Goal: Information Seeking & Learning: Learn about a topic

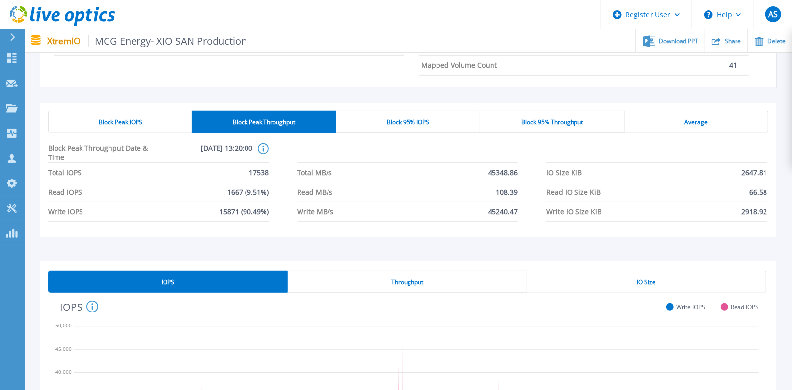
scroll to position [700, 0]
click at [136, 114] on div "Block Peak IOPS" at bounding box center [120, 122] width 144 height 22
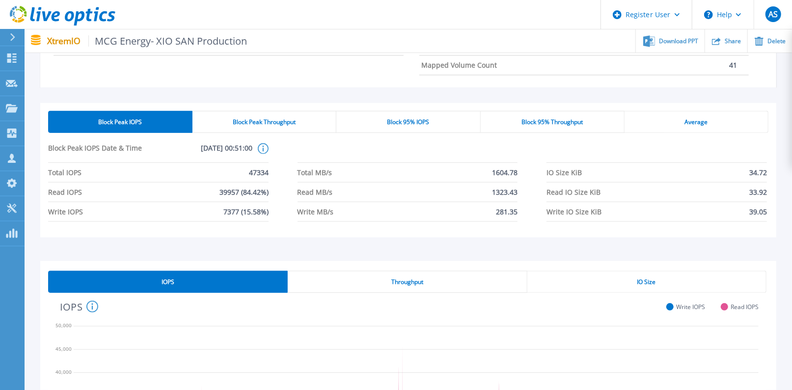
click at [249, 117] on div "Block Peak Throughput" at bounding box center [264, 122] width 144 height 22
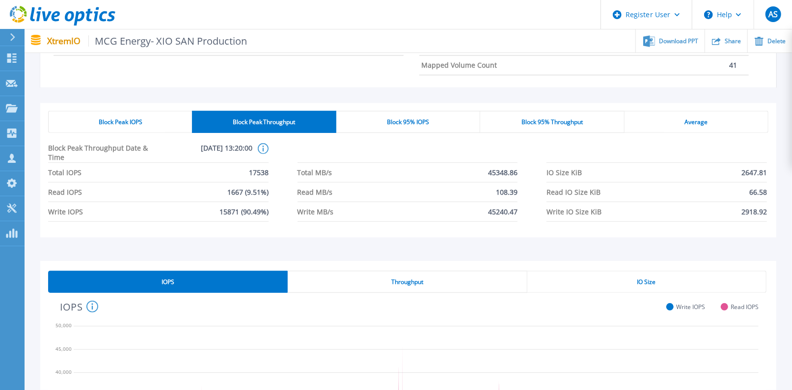
click at [138, 131] on div "Block Peak IOPS" at bounding box center [120, 122] width 144 height 22
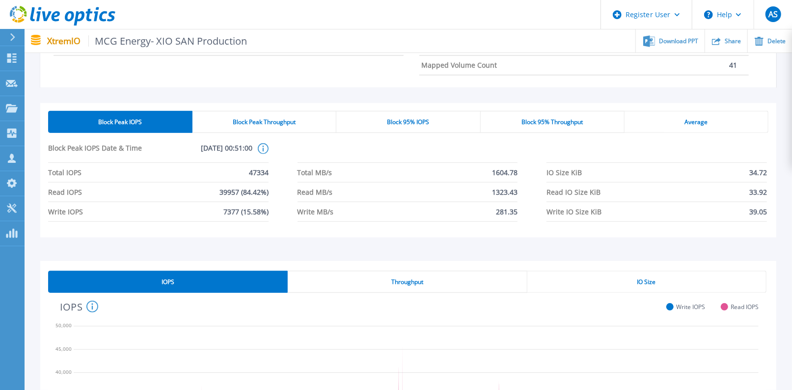
click at [220, 130] on div "Block Peak Throughput" at bounding box center [264, 122] width 144 height 22
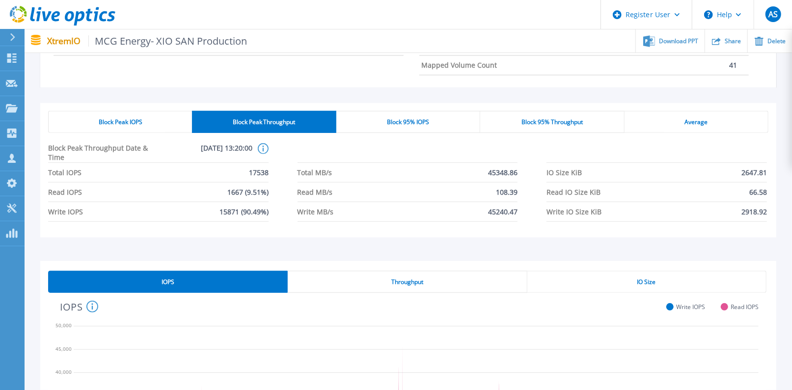
click at [117, 118] on span "Block Peak IOPS" at bounding box center [121, 122] width 44 height 8
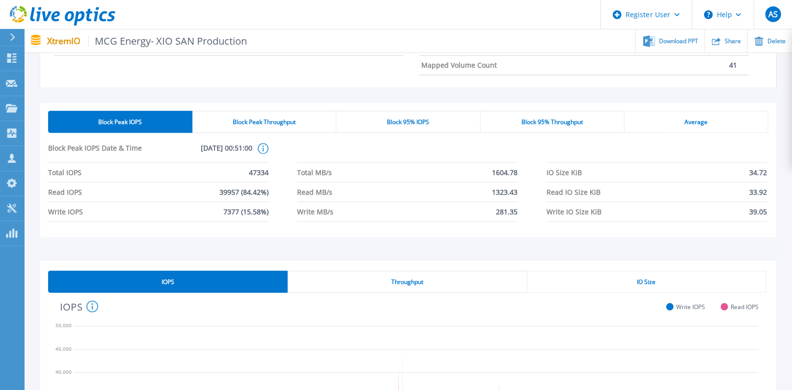
click at [269, 126] on div "Block Peak Throughput" at bounding box center [264, 122] width 144 height 22
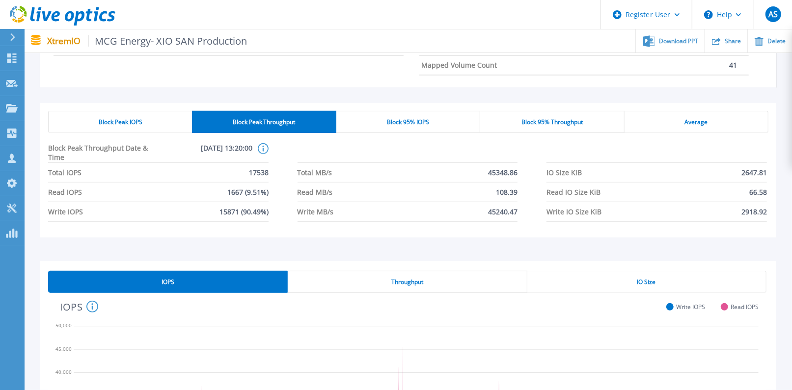
click at [134, 119] on span "Block Peak IOPS" at bounding box center [121, 122] width 44 height 8
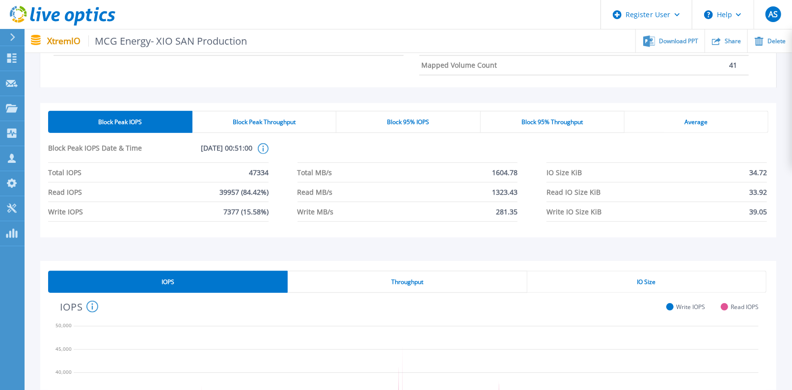
click at [274, 125] on span "Block Peak Throughput" at bounding box center [264, 122] width 63 height 8
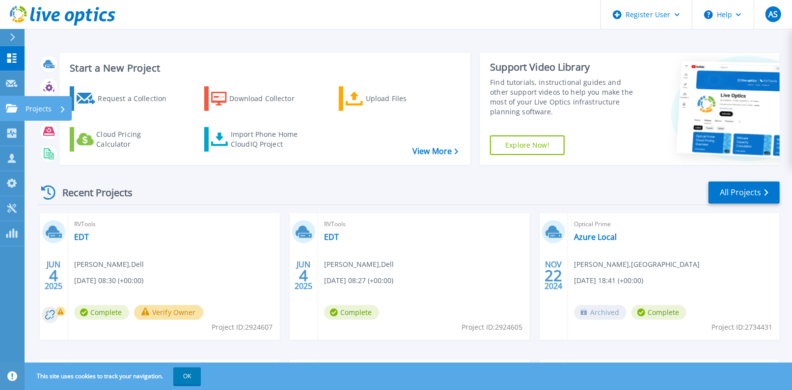
click at [17, 102] on link "Projects Projects" at bounding box center [12, 108] width 25 height 25
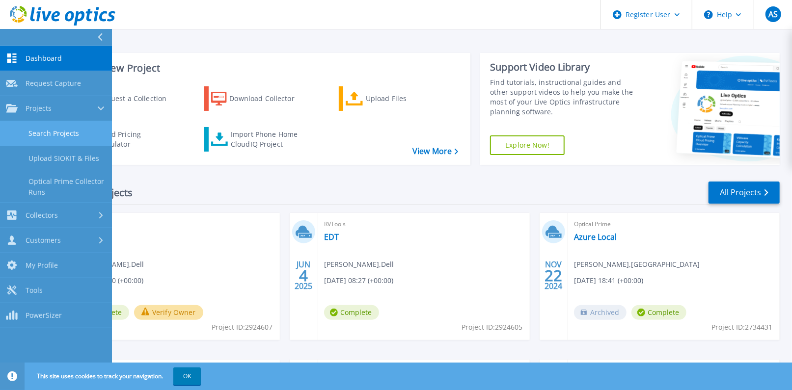
click at [56, 130] on link "Search Projects" at bounding box center [56, 133] width 112 height 25
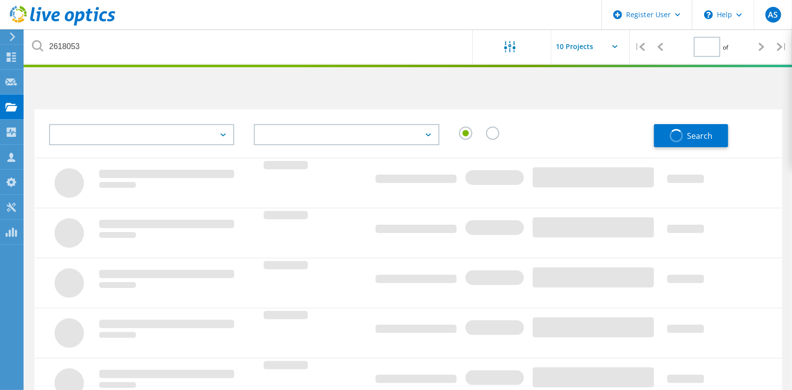
type input "1"
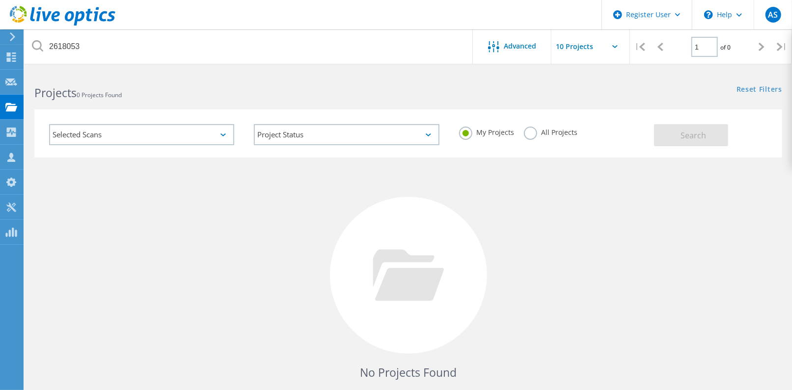
drag, startPoint x: 527, startPoint y: 135, endPoint x: 691, endPoint y: 139, distance: 164.5
click at [528, 135] on label "All Projects" at bounding box center [550, 131] width 53 height 9
click at [0, 0] on input "All Projects" at bounding box center [0, 0] width 0 height 0
click at [735, 137] on div "Search" at bounding box center [715, 130] width 123 height 32
click at [721, 138] on button "Search" at bounding box center [691, 135] width 74 height 22
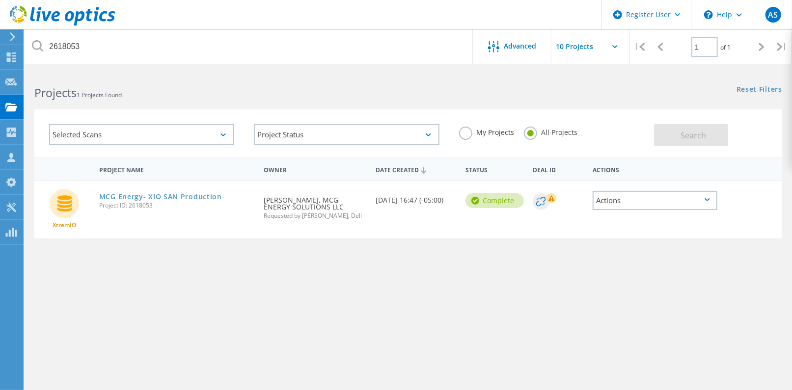
drag, startPoint x: 115, startPoint y: 193, endPoint x: 95, endPoint y: 181, distance: 23.6
click at [115, 193] on link "MCG Energy- XIO SAN Production" at bounding box center [160, 196] width 123 height 7
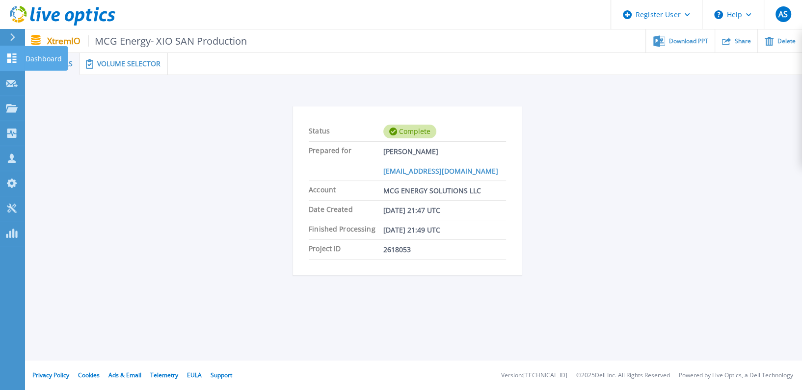
click at [19, 67] on link "Dashboard Dashboard" at bounding box center [12, 58] width 25 height 25
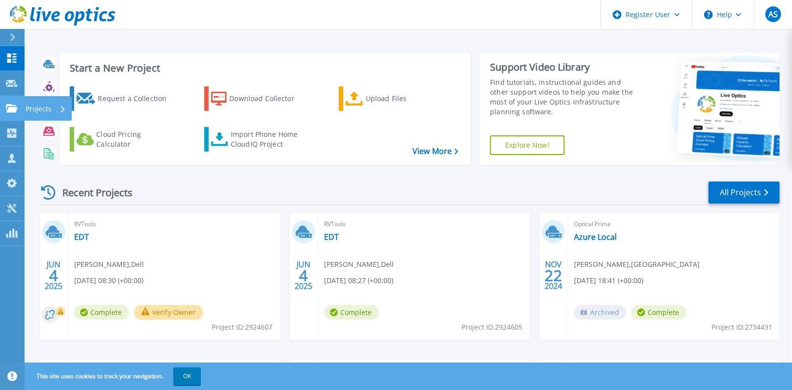
click at [16, 102] on link "Projects Projects" at bounding box center [12, 108] width 25 height 25
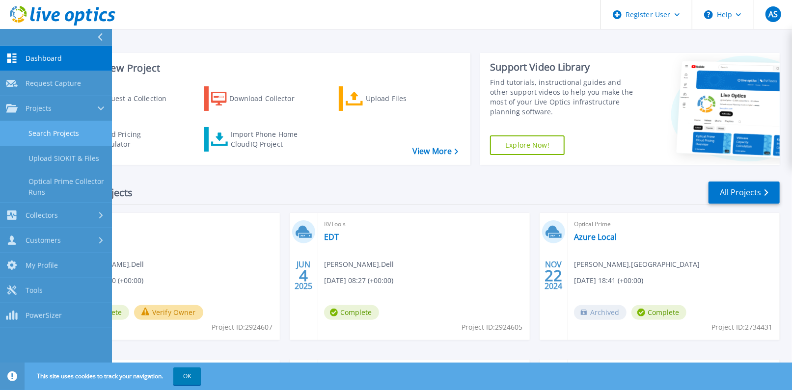
click at [46, 135] on link "Search Projects" at bounding box center [56, 133] width 112 height 25
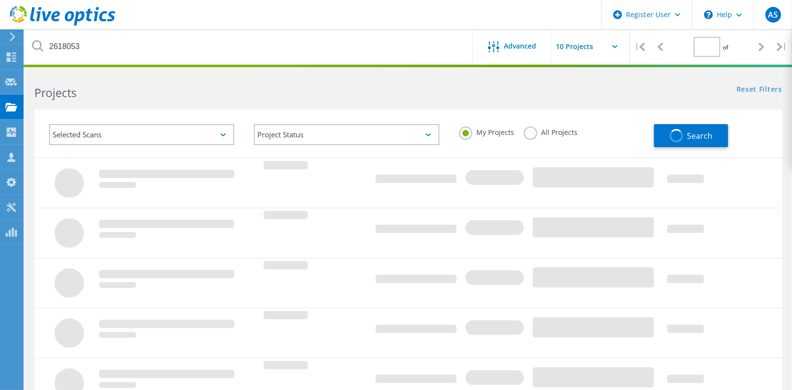
type input "1"
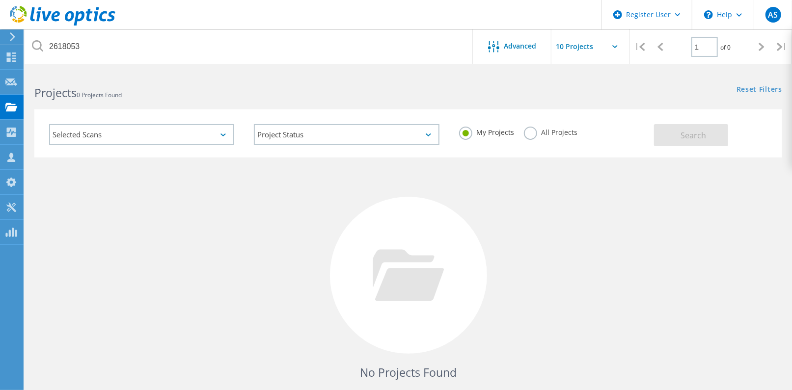
click at [538, 128] on label "All Projects" at bounding box center [550, 131] width 53 height 9
click at [0, 0] on input "All Projects" at bounding box center [0, 0] width 0 height 0
click at [720, 135] on button "Search" at bounding box center [691, 135] width 74 height 22
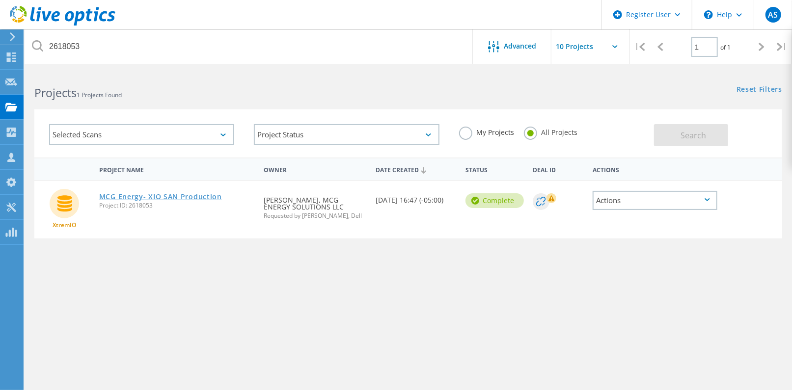
click at [154, 193] on link "MCG Energy- XIO SAN Production" at bounding box center [160, 196] width 123 height 7
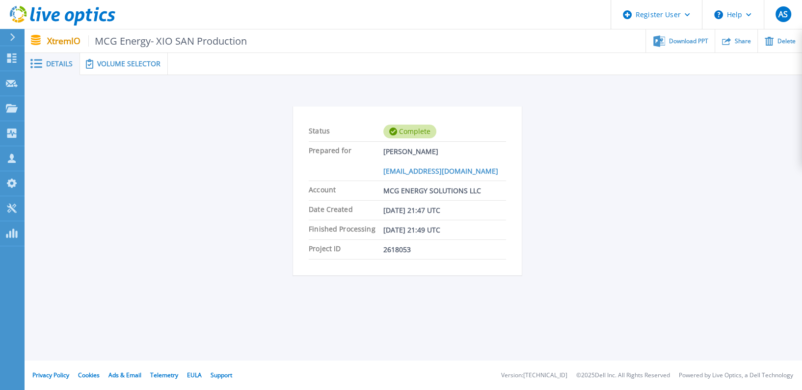
click at [151, 43] on span "MCG Energy- XIO SAN Production" at bounding box center [167, 40] width 159 height 11
click at [111, 65] on span "Volume Selector" at bounding box center [128, 63] width 63 height 7
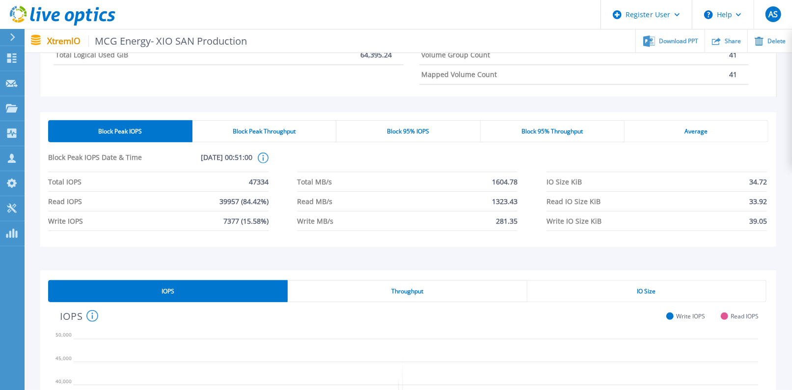
scroll to position [218, 0]
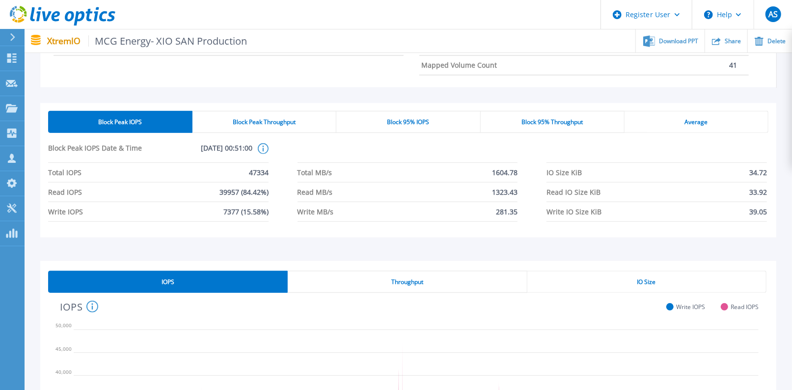
click at [583, 118] on div "Block 95% Throughput" at bounding box center [552, 122] width 144 height 22
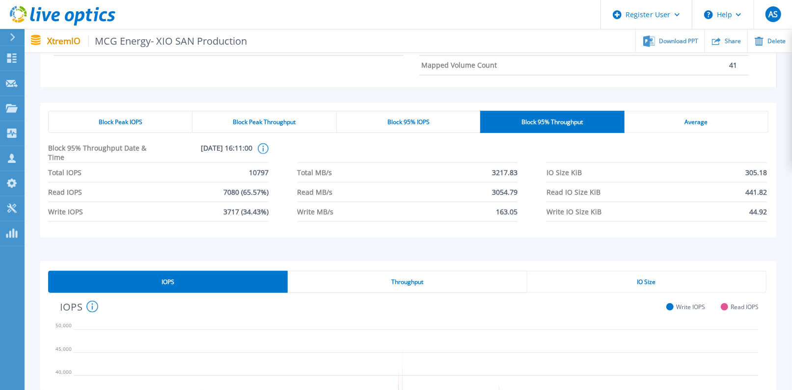
drag, startPoint x: 356, startPoint y: 279, endPoint x: 479, endPoint y: 279, distance: 123.2
click at [356, 279] on div "Throughput" at bounding box center [407, 282] width 239 height 22
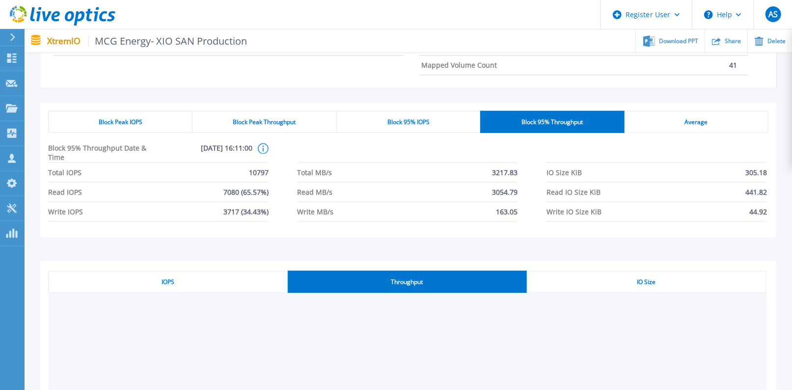
click at [644, 281] on span "IO Size" at bounding box center [646, 282] width 19 height 8
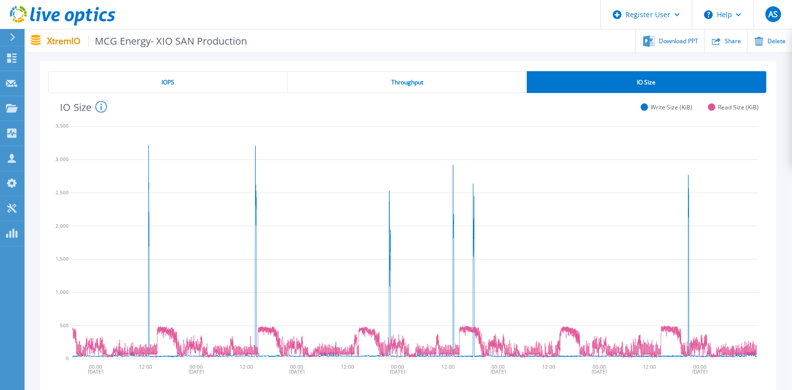
scroll to position [436, 0]
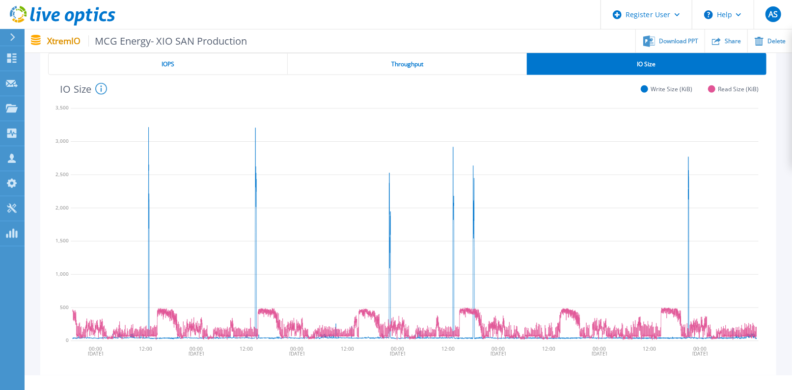
click at [489, 332] on icon at bounding box center [415, 223] width 688 height 245
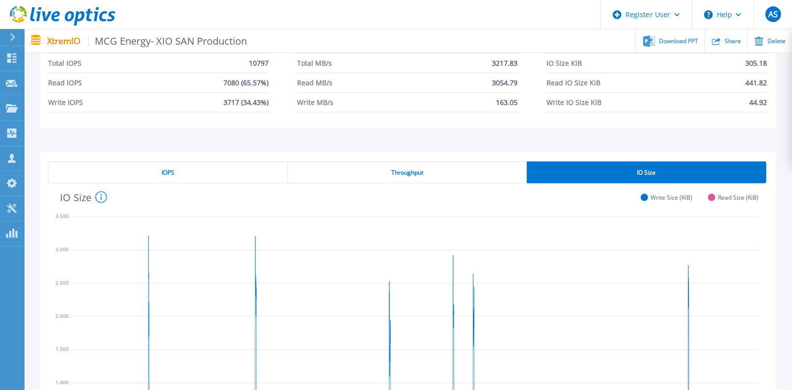
scroll to position [240, 0]
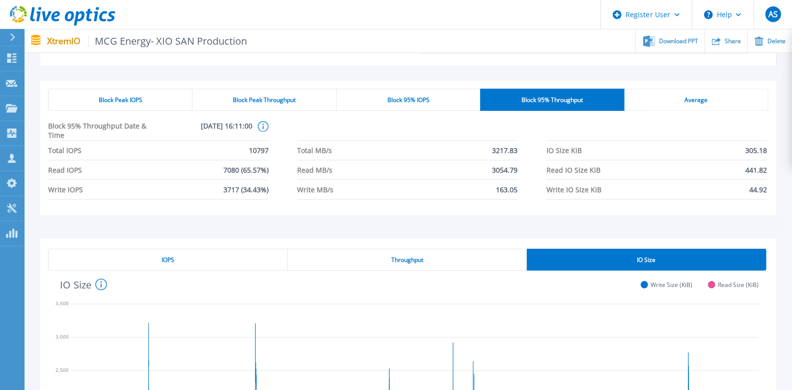
click at [655, 99] on div "Average" at bounding box center [696, 100] width 144 height 22
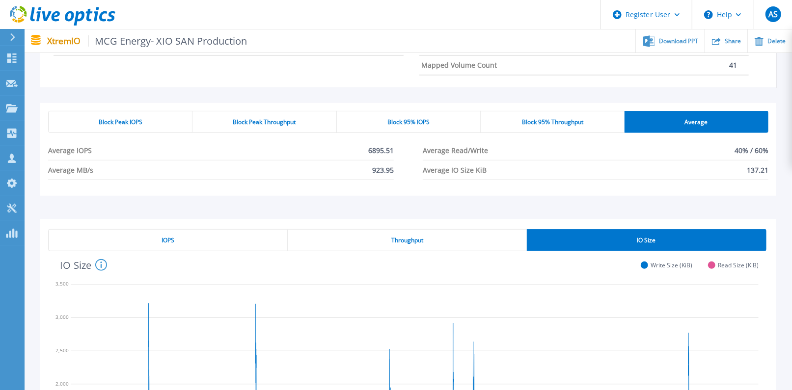
scroll to position [109, 0]
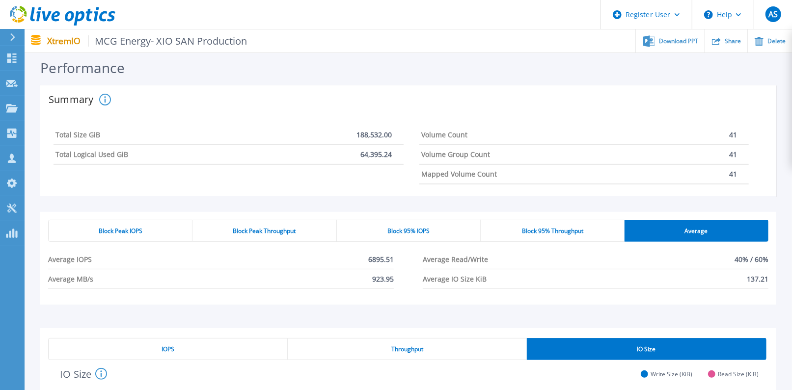
click at [771, 261] on div "Block Peak IOPS Block Peak Throughput Block 95% IOPS Block 95% Throughput Avera…" at bounding box center [408, 258] width 736 height 93
drag, startPoint x: 771, startPoint y: 261, endPoint x: 729, endPoint y: 261, distance: 42.2
click at [729, 261] on div "Block Peak IOPS Block Peak Throughput Block 95% IOPS Block 95% Throughput Avera…" at bounding box center [408, 258] width 736 height 93
click at [729, 261] on li "Average Read/Write 40% / 60%" at bounding box center [596, 260] width 346 height 20
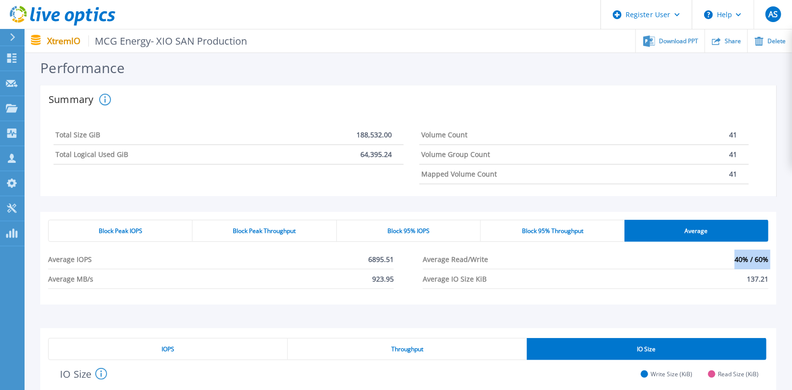
click at [729, 261] on li "Average Read/Write 40% / 60%" at bounding box center [596, 260] width 346 height 20
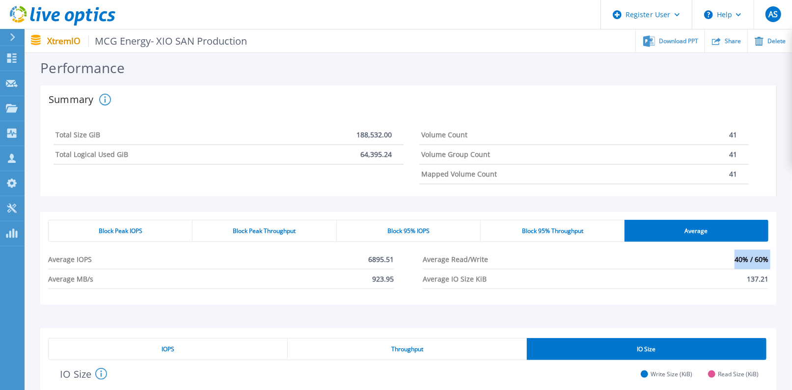
drag, startPoint x: 729, startPoint y: 261, endPoint x: 714, endPoint y: 264, distance: 15.5
click at [714, 264] on li "Average Read/Write 40% / 60%" at bounding box center [596, 260] width 346 height 20
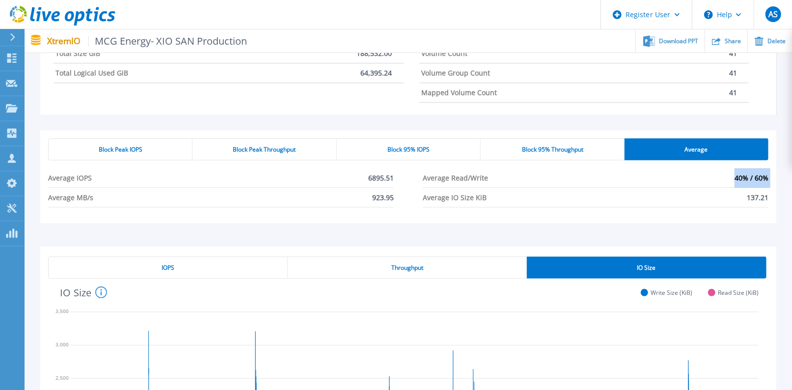
scroll to position [70, 0]
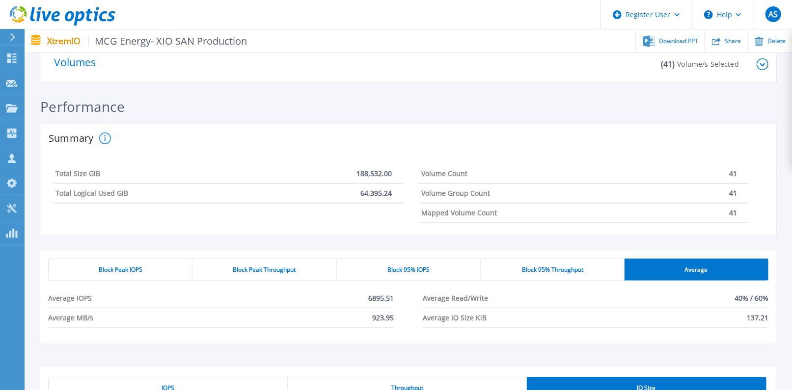
click at [323, 275] on div "Block Peak Throughput" at bounding box center [264, 270] width 144 height 22
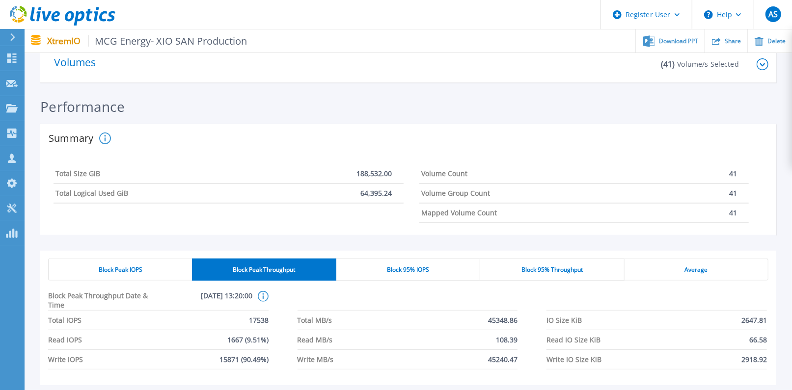
click at [404, 275] on div "Block 95% IOPS" at bounding box center [408, 270] width 144 height 22
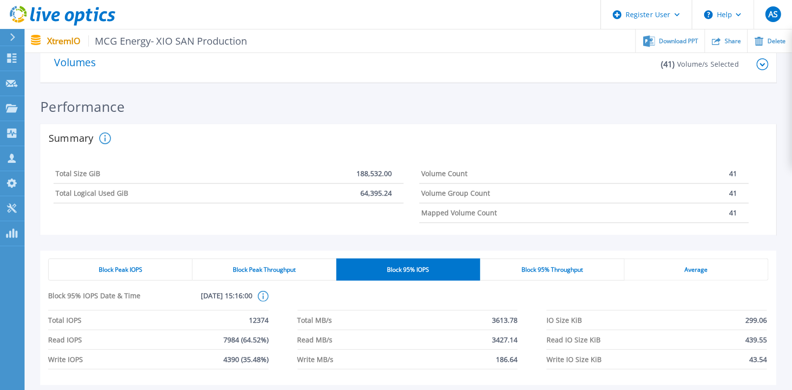
click at [562, 270] on span "Block 95% Throughput" at bounding box center [551, 270] width 61 height 8
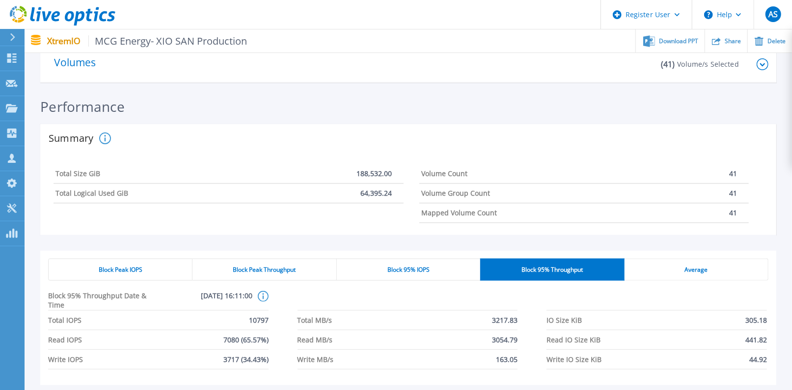
click at [691, 263] on div "Average" at bounding box center [696, 270] width 144 height 22
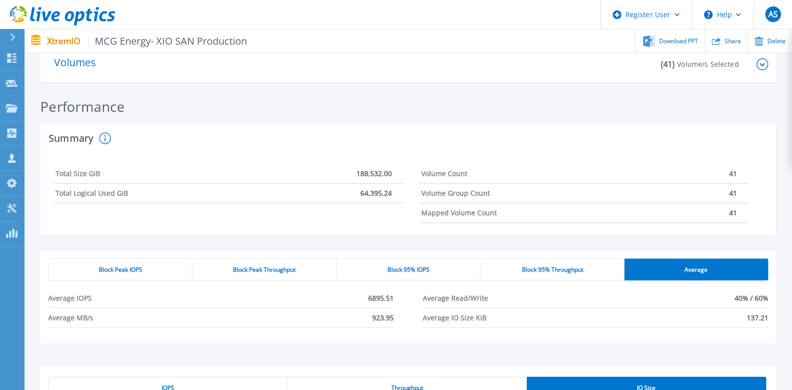
click at [691, 263] on div "Average" at bounding box center [696, 270] width 144 height 22
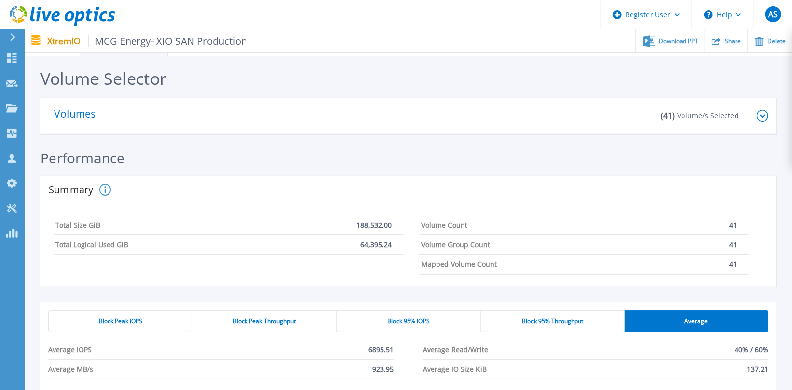
scroll to position [0, 0]
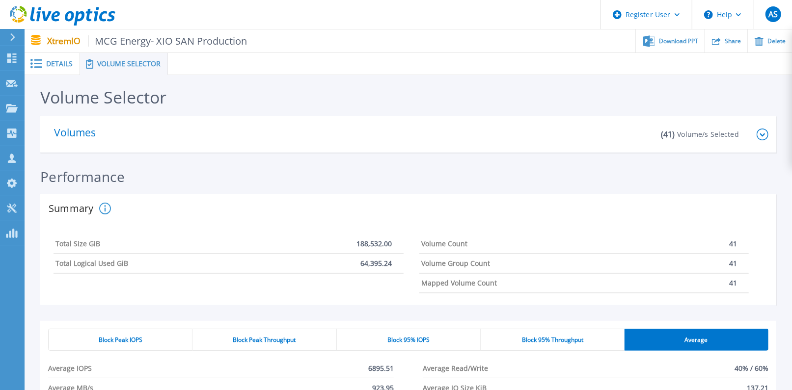
click at [67, 61] on span "Details" at bounding box center [59, 63] width 27 height 7
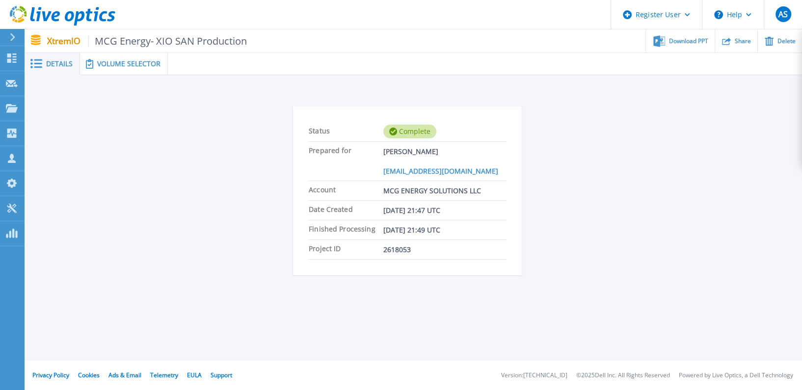
click at [155, 66] on span "Volume Selector" at bounding box center [128, 63] width 63 height 7
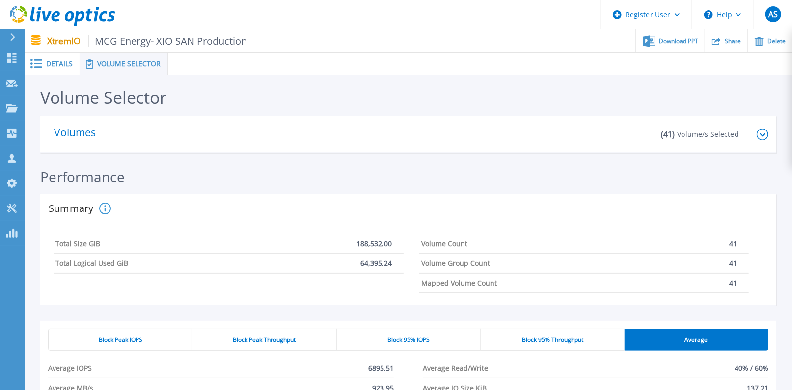
click at [762, 131] on icon at bounding box center [762, 135] width 12 height 12
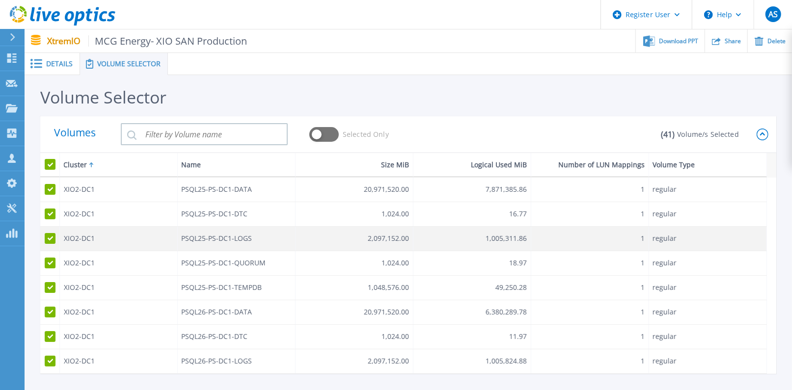
scroll to position [109, 0]
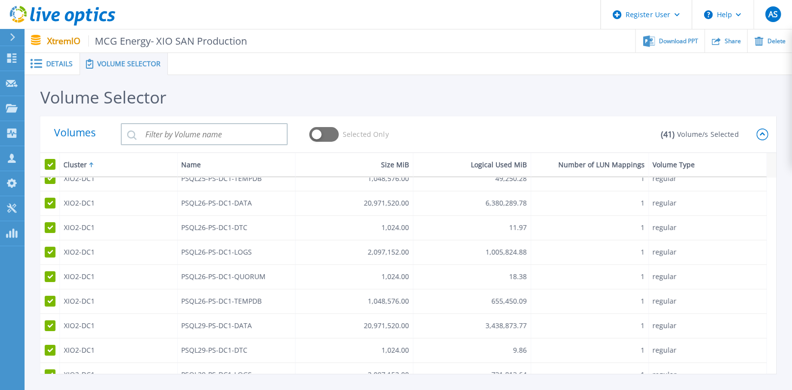
click at [764, 133] on icon at bounding box center [762, 135] width 12 height 12
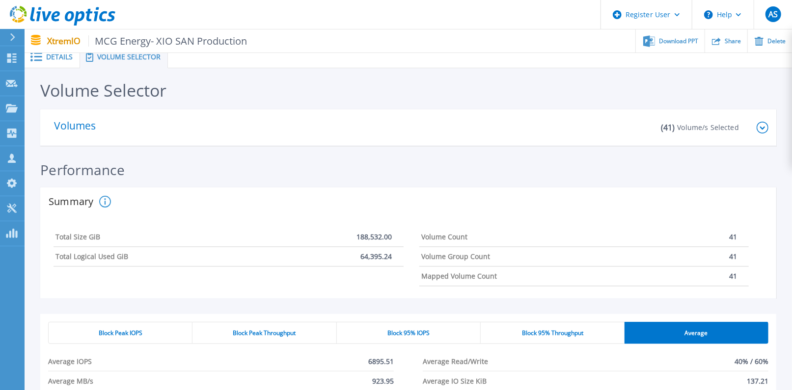
scroll to position [0, 0]
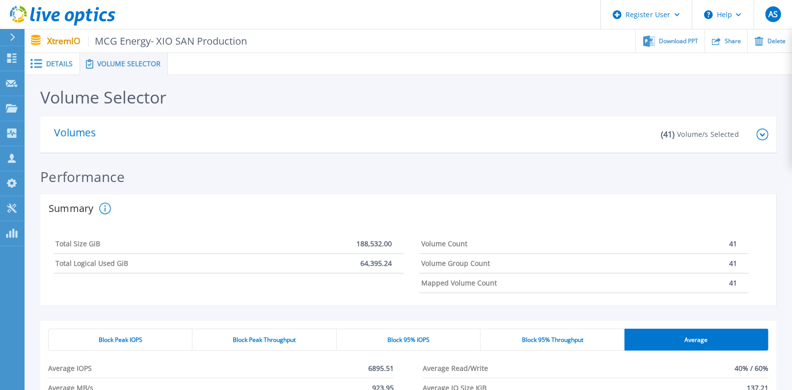
click at [760, 134] on icon at bounding box center [762, 135] width 12 height 12
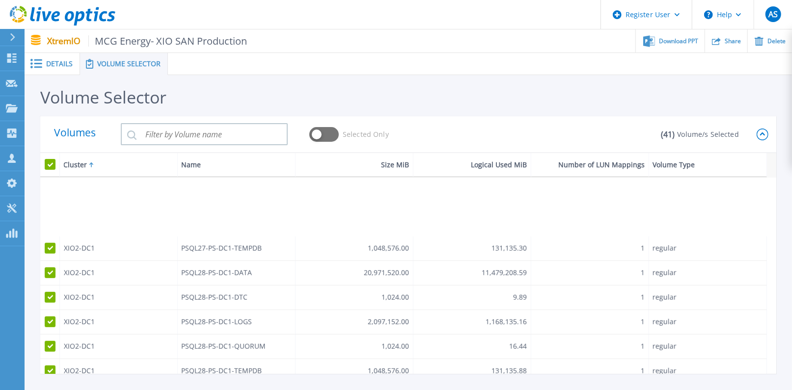
scroll to position [545, 0]
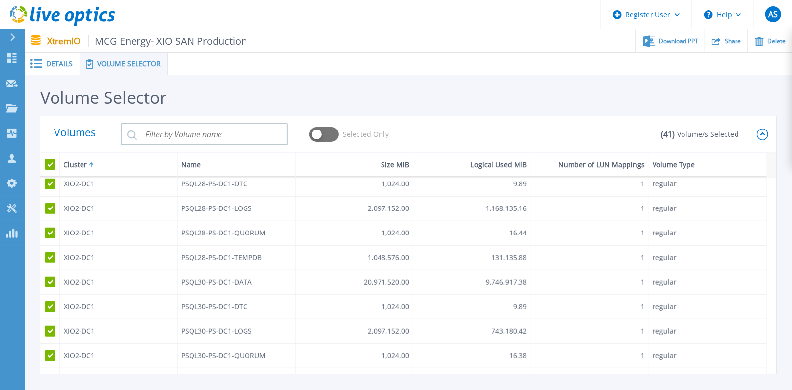
click at [764, 134] on icon at bounding box center [762, 133] width 5 height 3
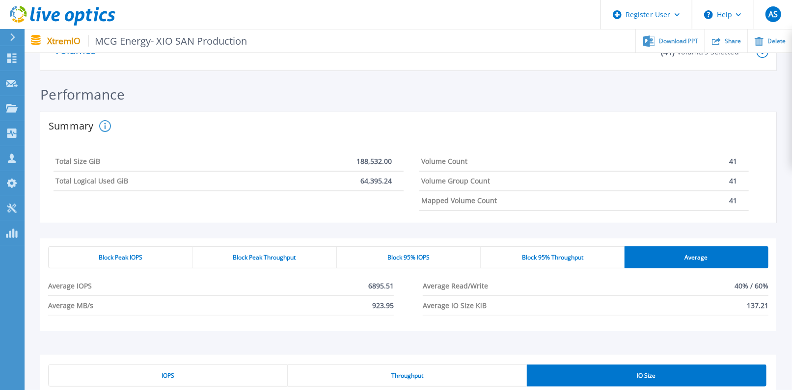
scroll to position [109, 0]
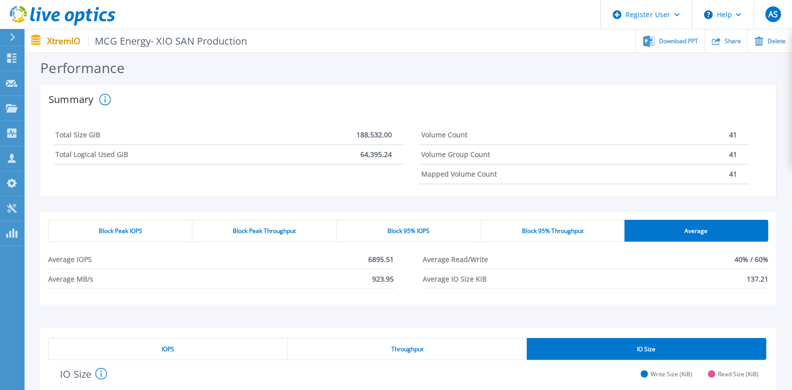
click at [171, 227] on div "Block Peak IOPS" at bounding box center [120, 231] width 144 height 22
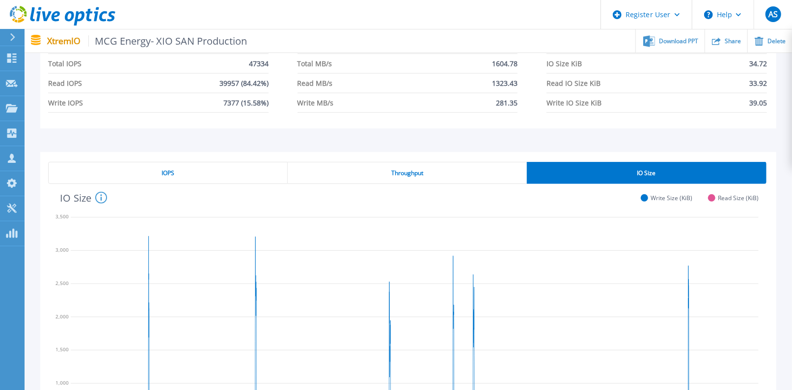
scroll to position [436, 0]
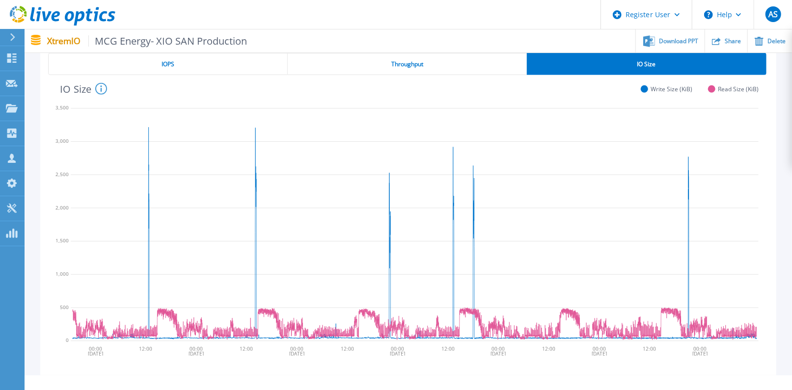
click at [186, 64] on div "IOPS" at bounding box center [167, 64] width 239 height 22
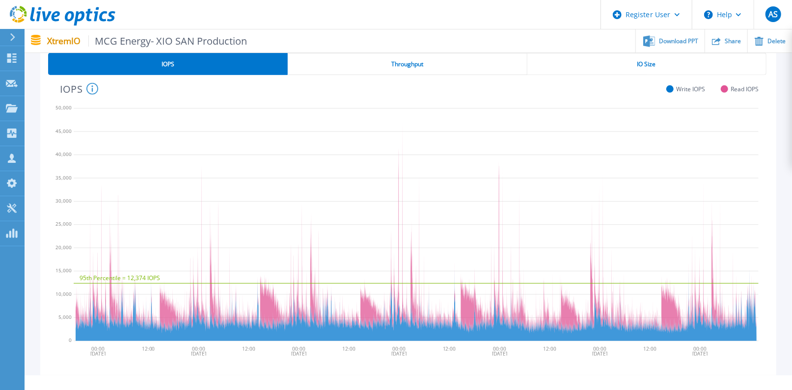
click at [405, 60] on span "Throughput" at bounding box center [407, 64] width 32 height 8
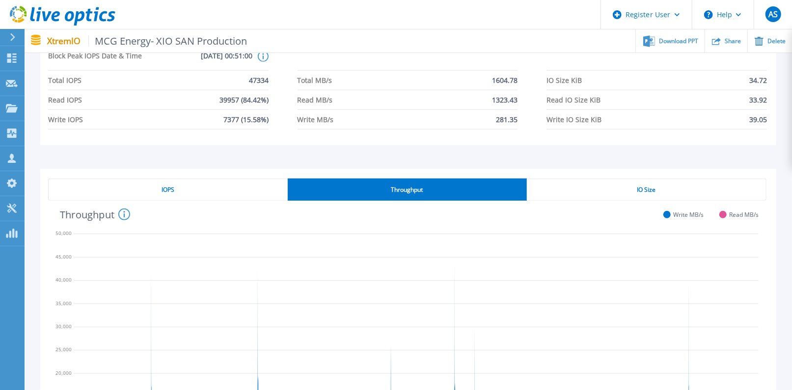
scroll to position [327, 0]
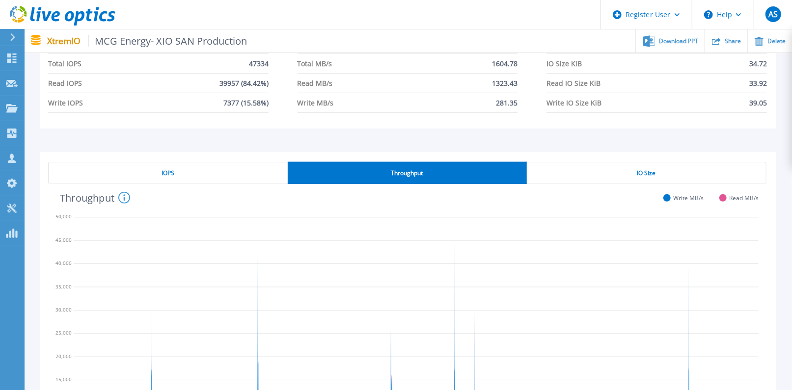
click at [193, 167] on div "IOPS" at bounding box center [167, 173] width 239 height 22
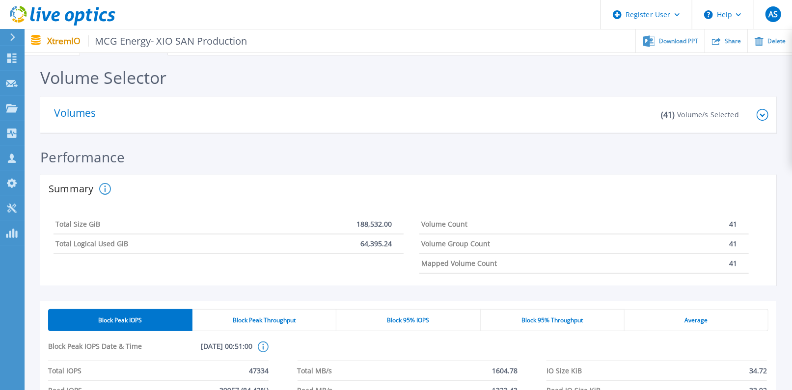
scroll to position [0, 0]
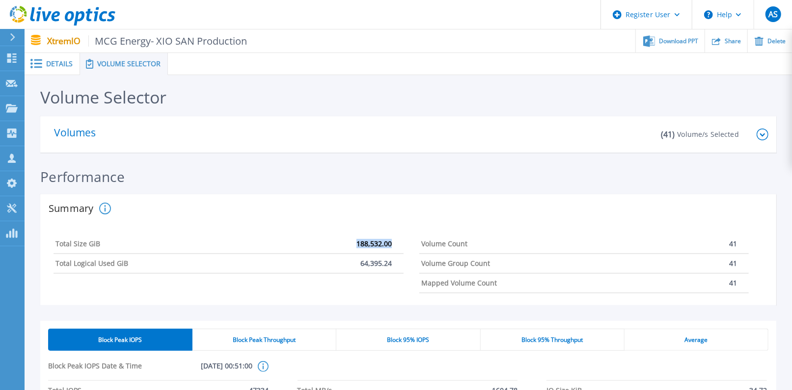
drag, startPoint x: 338, startPoint y: 245, endPoint x: 395, endPoint y: 251, distance: 56.7
click at [395, 251] on div "Total Size GiB 188,532.00" at bounding box center [228, 245] width 350 height 20
drag, startPoint x: 395, startPoint y: 251, endPoint x: 391, endPoint y: 270, distance: 20.0
click at [391, 270] on div "Total Logical Used GiB 64,395.24" at bounding box center [228, 264] width 350 height 20
